Goal: Task Accomplishment & Management: Complete application form

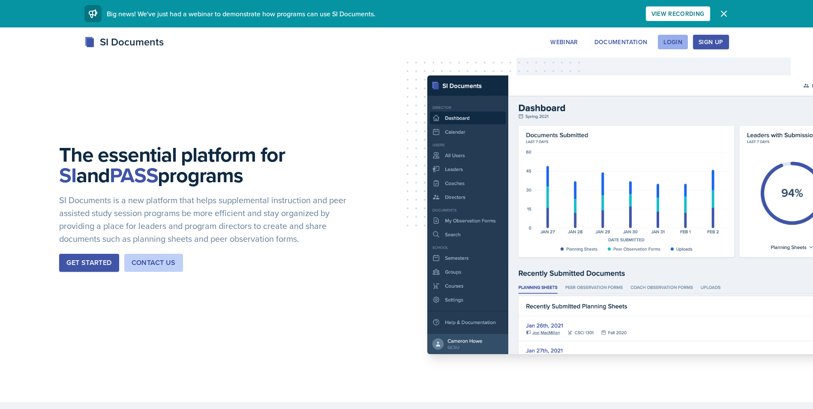
click at [664, 46] on button "Login" at bounding box center [673, 42] width 30 height 15
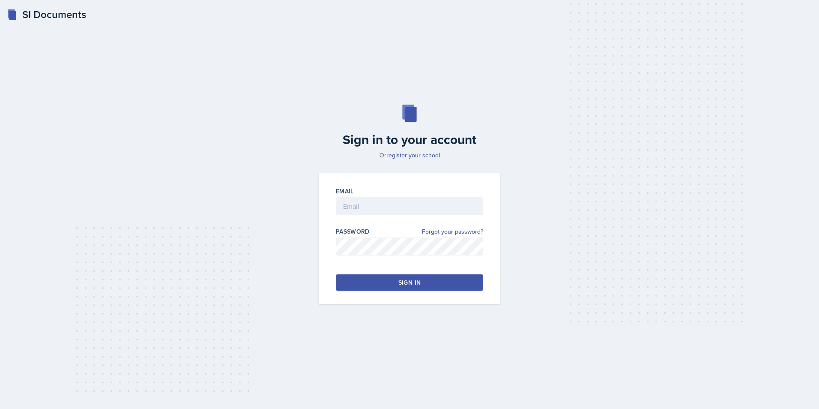
click at [422, 215] on div at bounding box center [409, 219] width 147 height 9
click at [422, 211] on input "email" at bounding box center [409, 206] width 147 height 18
type input "[EMAIL_ADDRESS][DOMAIN_NAME]"
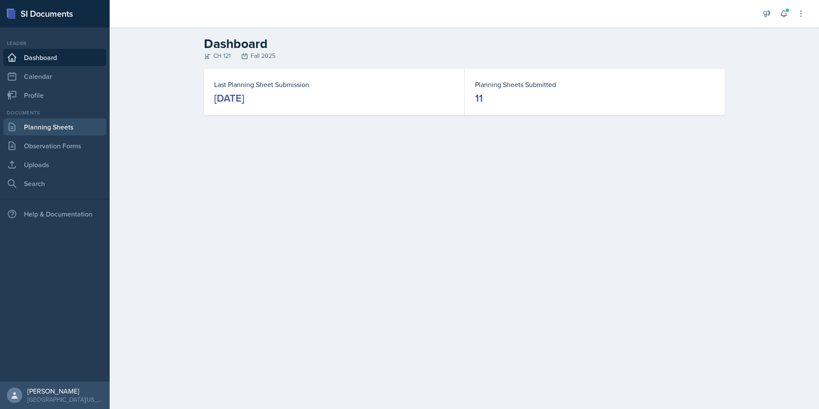
click at [61, 133] on link "Planning Sheets" at bounding box center [54, 126] width 103 height 17
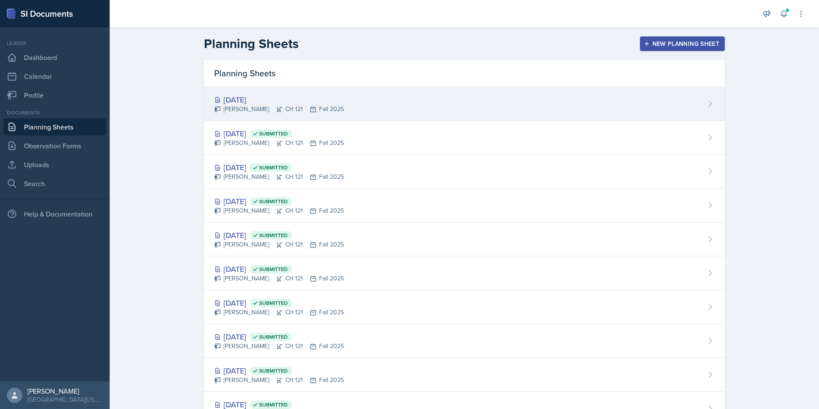
click at [265, 96] on div "[DATE]" at bounding box center [279, 100] width 130 height 12
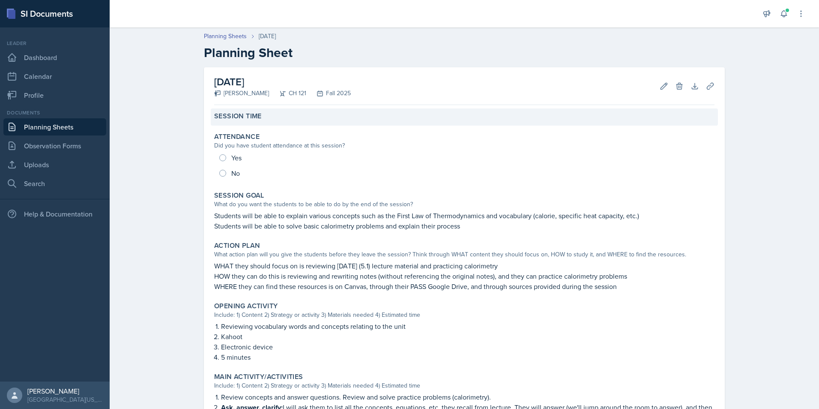
click at [230, 121] on div "Session Time" at bounding box center [464, 116] width 507 height 17
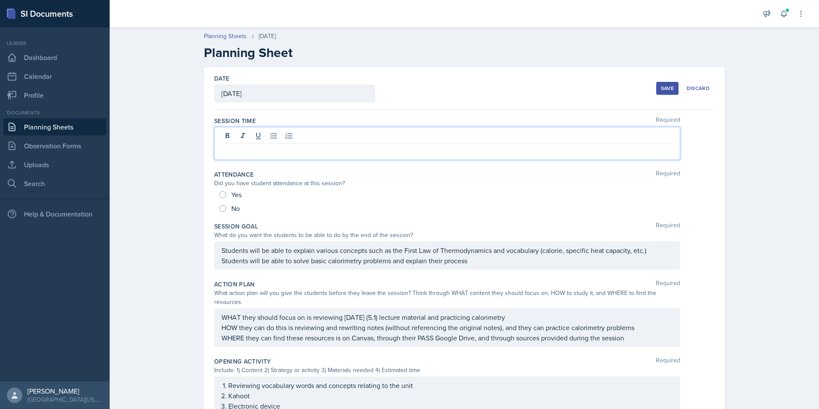
click at [281, 136] on div at bounding box center [447, 143] width 466 height 33
click at [180, 162] on div "Planning Sheets [DATE] Planning Sheet Date [DATE] [DATE] 28 29 30 1 2 3 4 5 6 7…" at bounding box center [464, 380] width 709 height 714
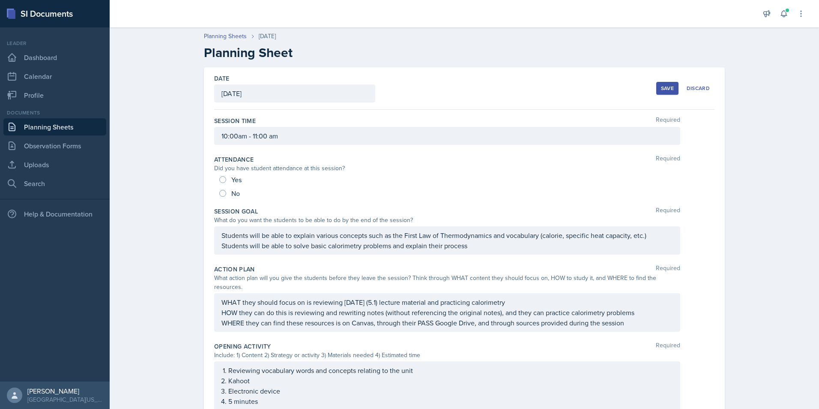
scroll to position [43, 0]
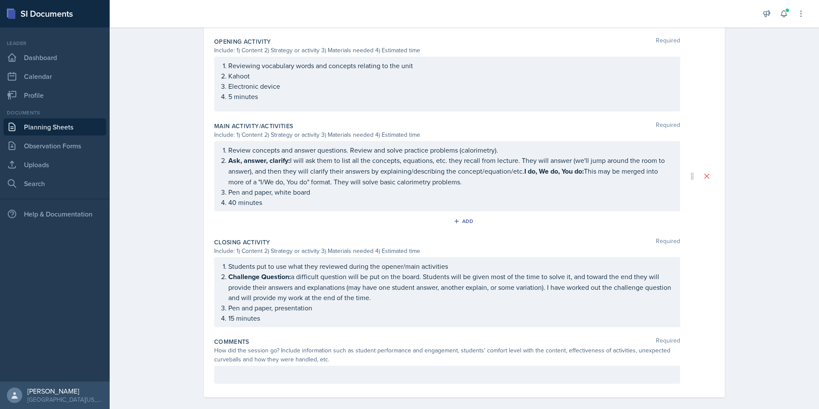
click at [284, 369] on p at bounding box center [447, 374] width 452 height 10
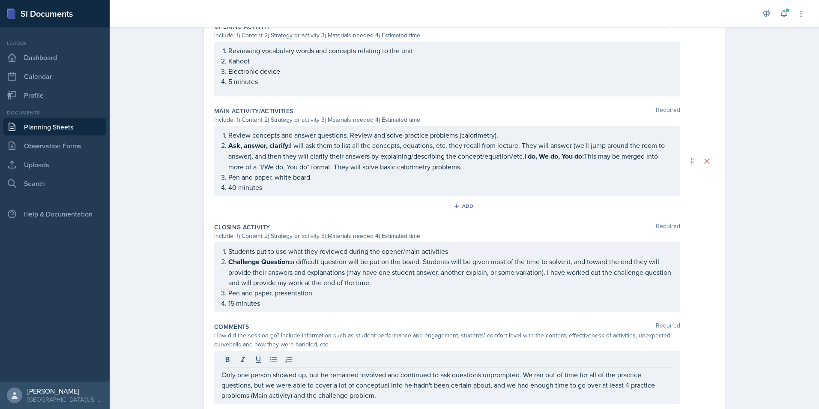
click at [703, 268] on div "Students put to use what they reviewed during the opener/main activities Challe…" at bounding box center [464, 277] width 500 height 70
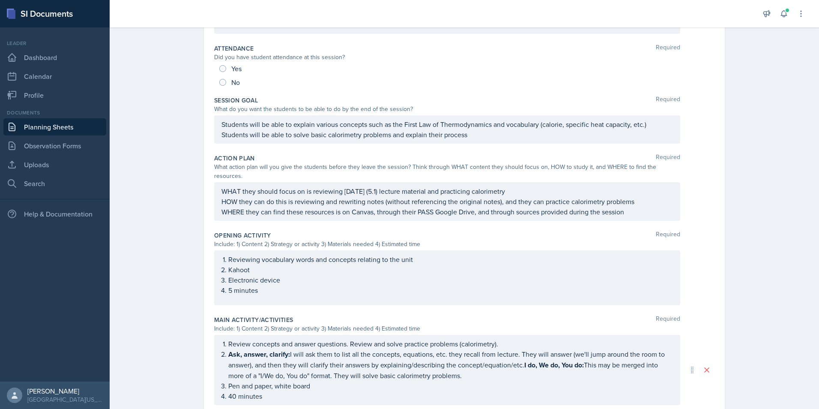
scroll to position [0, 0]
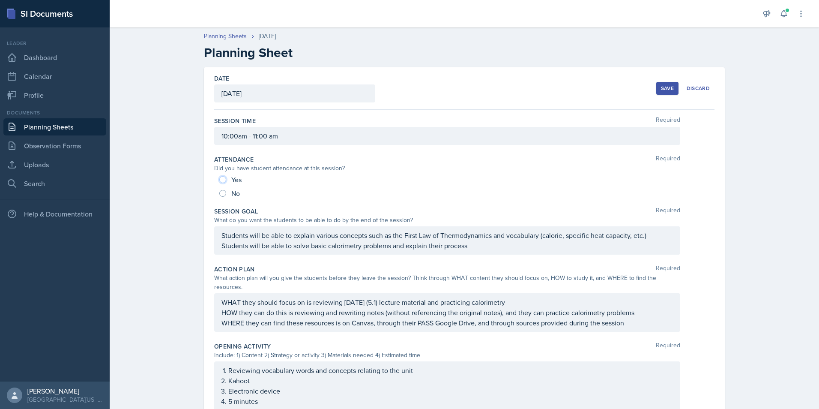
click at [221, 181] on input "Yes" at bounding box center [222, 179] width 7 height 7
radio input "true"
click at [661, 91] on div "Save" at bounding box center [667, 88] width 13 height 7
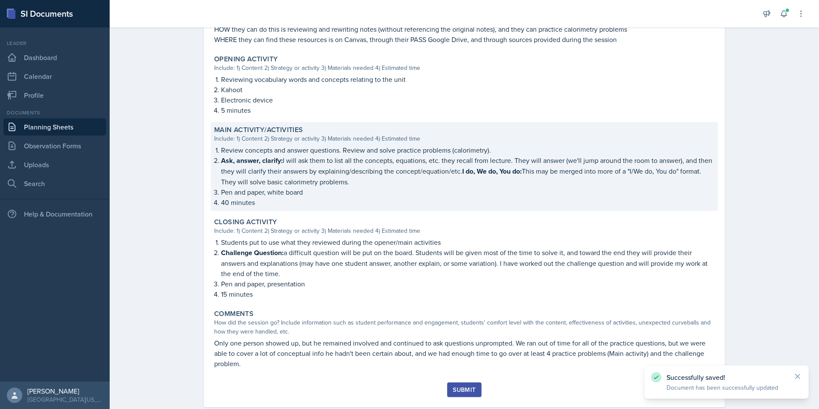
scroll to position [276, 0]
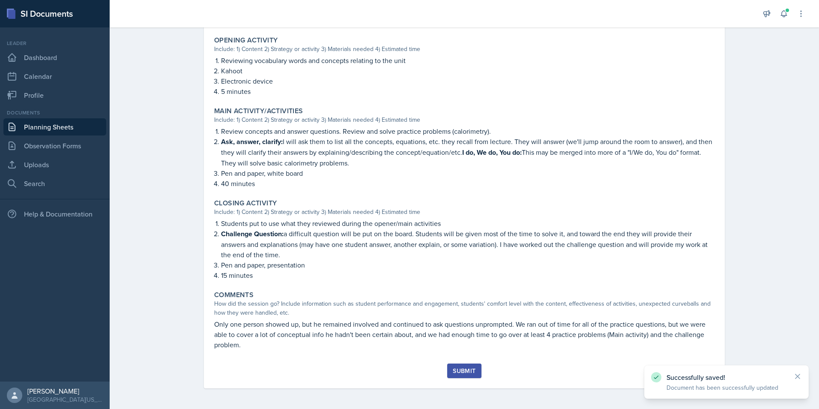
click at [464, 365] on button "Submit" at bounding box center [464, 370] width 34 height 15
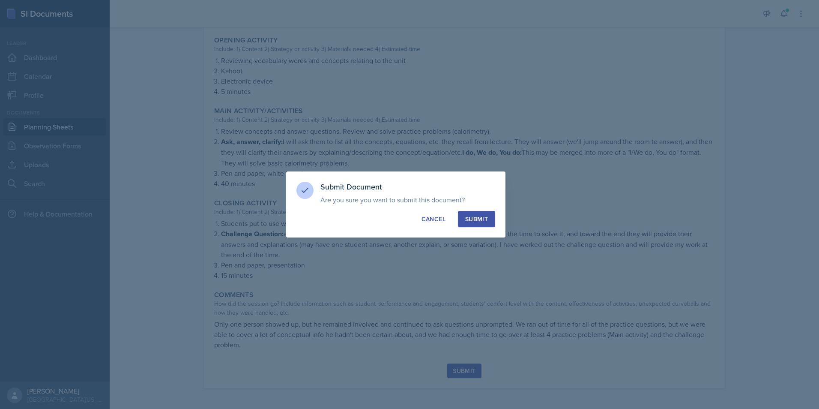
click at [480, 224] on button "Submit" at bounding box center [476, 219] width 37 height 16
radio input "true"
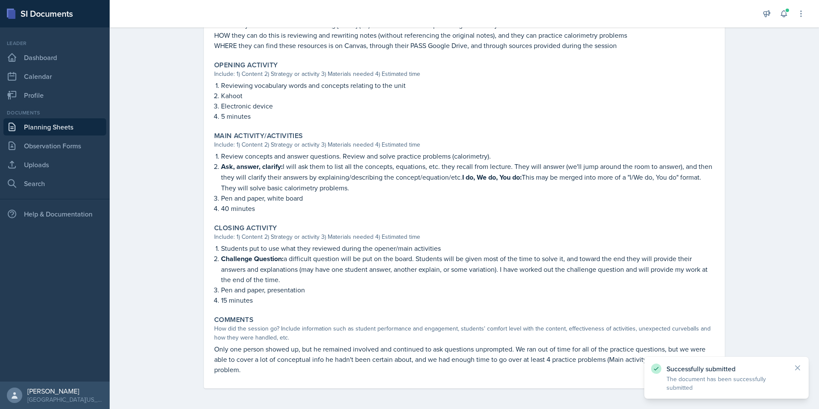
scroll to position [0, 0]
